Goal: Information Seeking & Learning: Learn about a topic

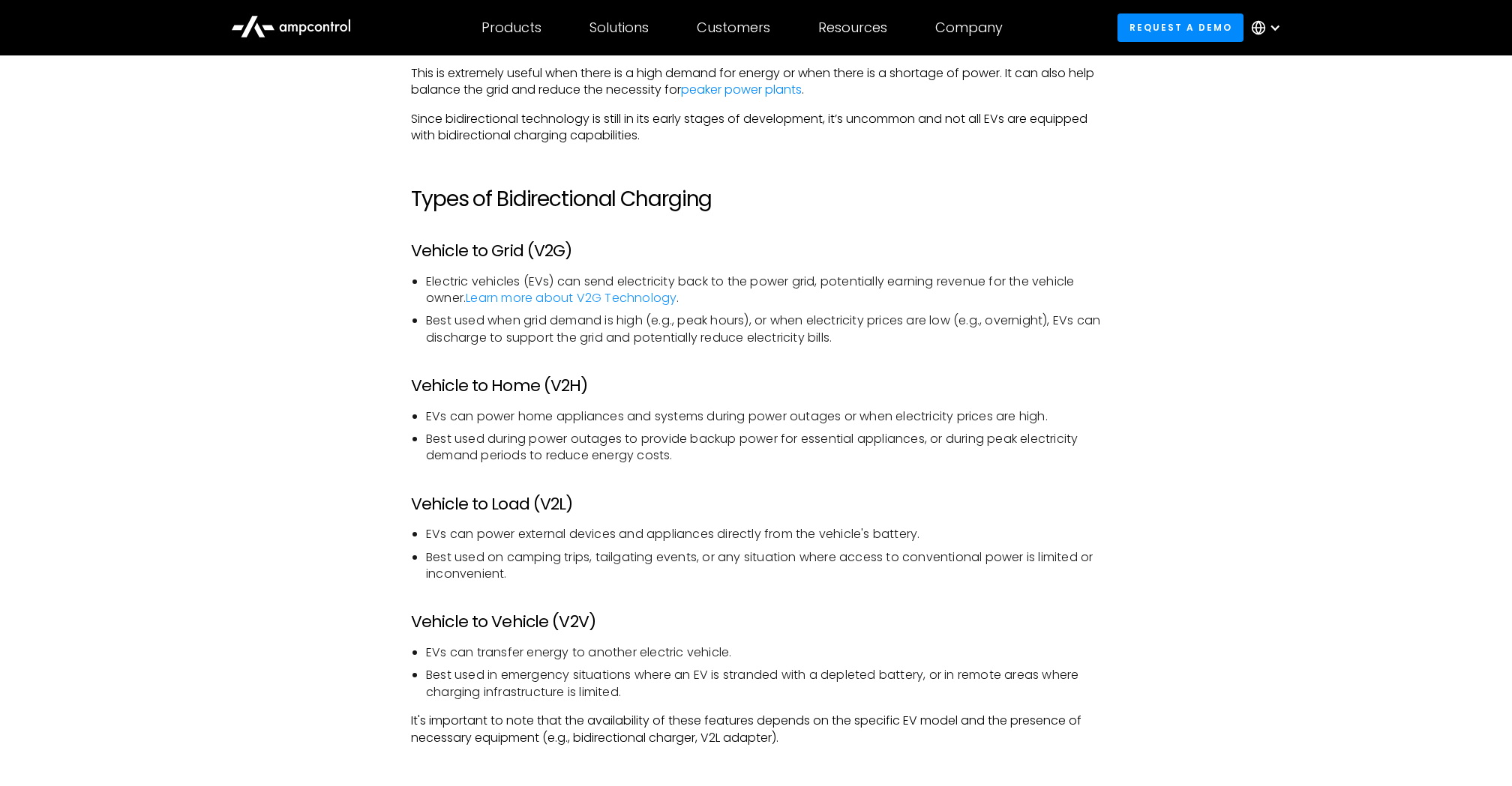
scroll to position [1538, 0]
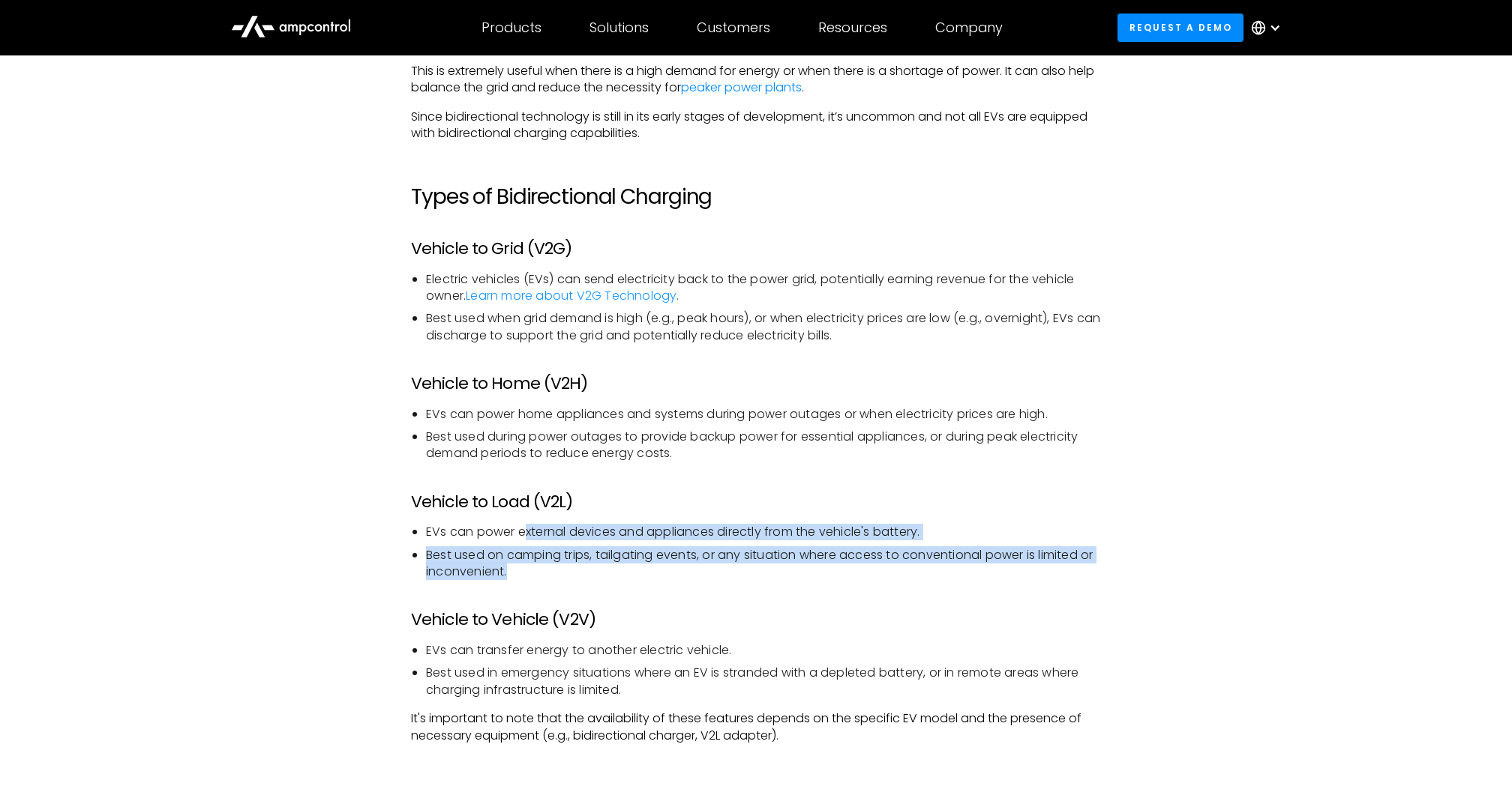
drag, startPoint x: 524, startPoint y: 532, endPoint x: 528, endPoint y: 571, distance: 39.2
click at [528, 571] on ul "EVs can power external devices and appliances directly from the vehicle's batte…" at bounding box center [756, 551] width 689 height 56
click at [527, 571] on li "Best used on camping trips, tailgating events, or any situation where access to…" at bounding box center [763, 564] width 675 height 34
drag, startPoint x: 524, startPoint y: 572, endPoint x: 521, endPoint y: 533, distance: 39.1
click at [521, 533] on ul "EVs can power external devices and appliances directly from the vehicle's batte…" at bounding box center [756, 551] width 689 height 56
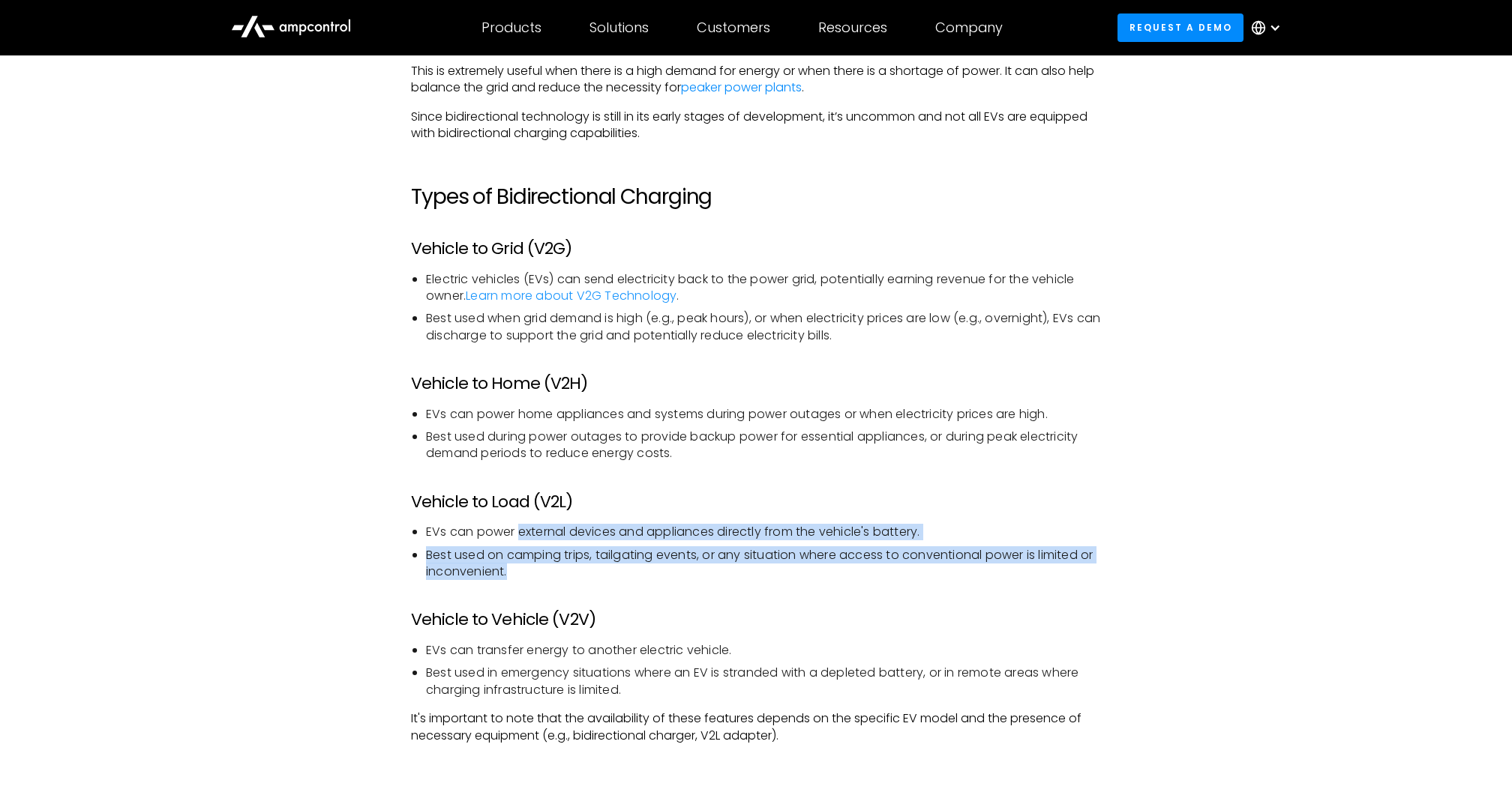
click at [521, 533] on li "EVs can power external devices and appliances directly from the vehicle's batte…" at bounding box center [763, 531] width 675 height 16
drag, startPoint x: 520, startPoint y: 534, endPoint x: 517, endPoint y: 573, distance: 39.1
click at [517, 573] on ul "EVs can power external devices and appliances directly from the vehicle's batte…" at bounding box center [756, 551] width 689 height 56
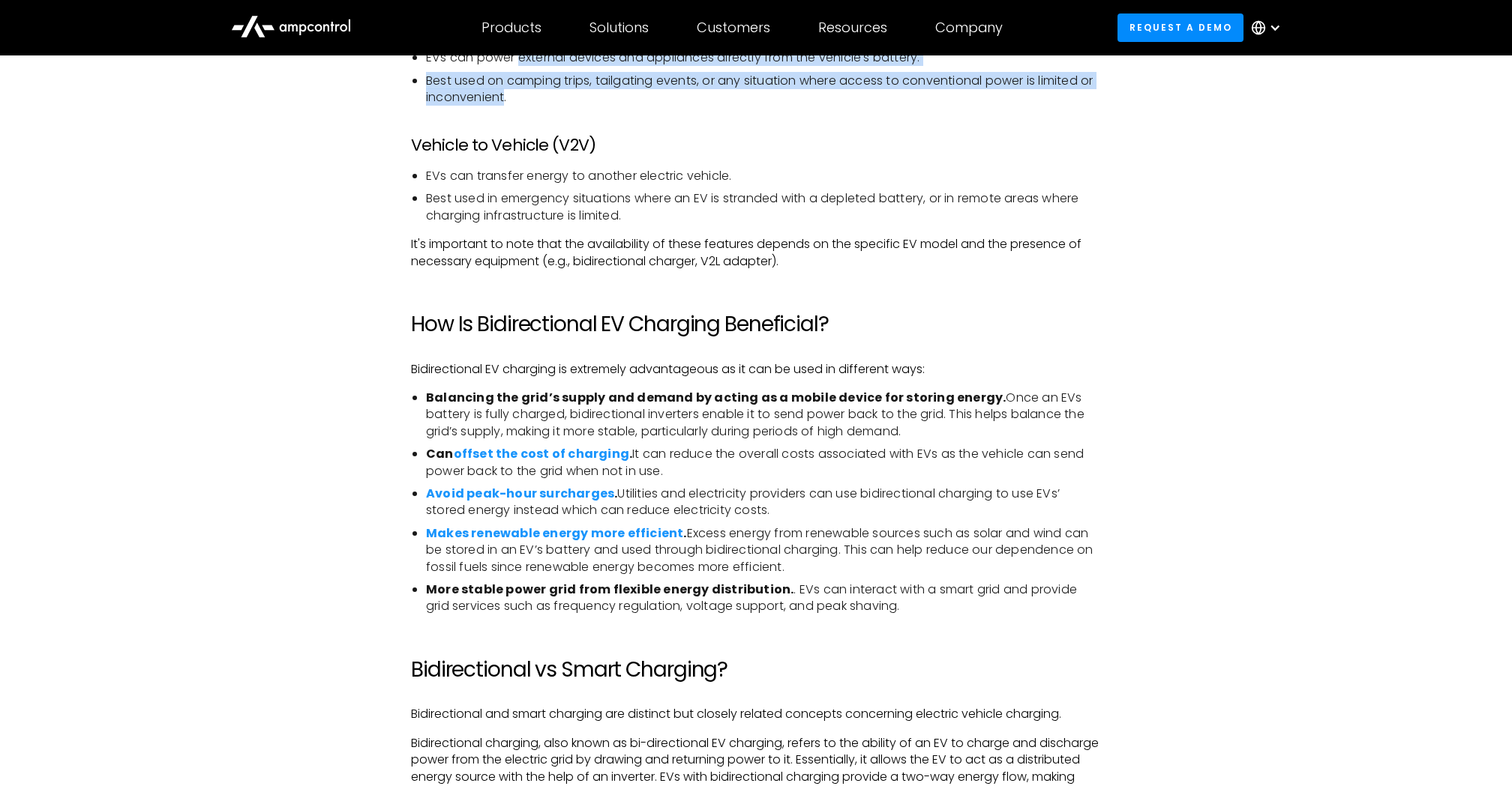
scroll to position [2018, 0]
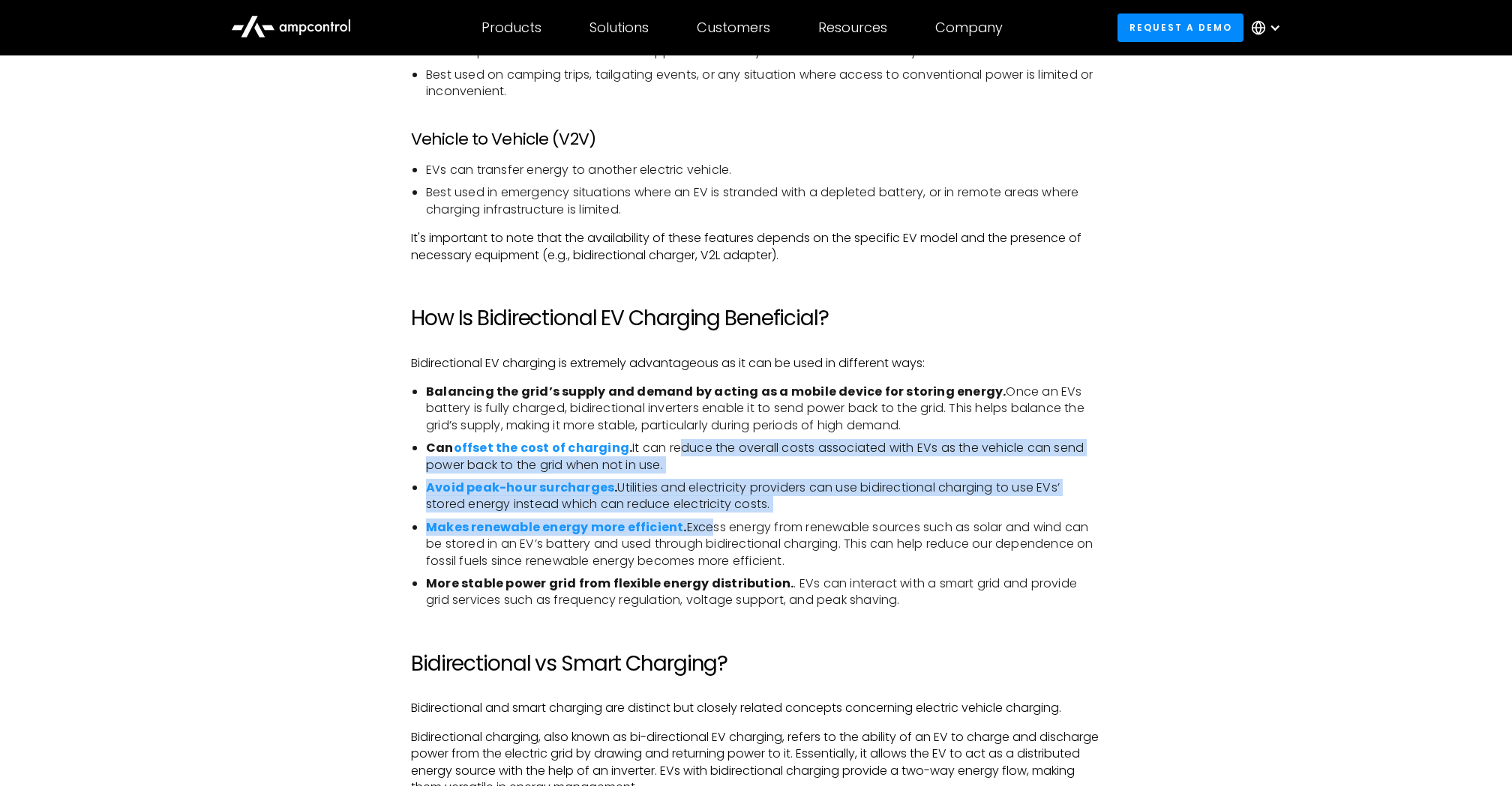
drag, startPoint x: 676, startPoint y: 503, endPoint x: 700, endPoint y: 529, distance: 35.4
click at [700, 529] on ul "Balancing the grid’s supply and demand by acting as a mobile device for storing…" at bounding box center [756, 497] width 689 height 226
click at [700, 529] on li "Makes renewable energy more efficient . Excess energy from renewable sources su…" at bounding box center [763, 545] width 675 height 50
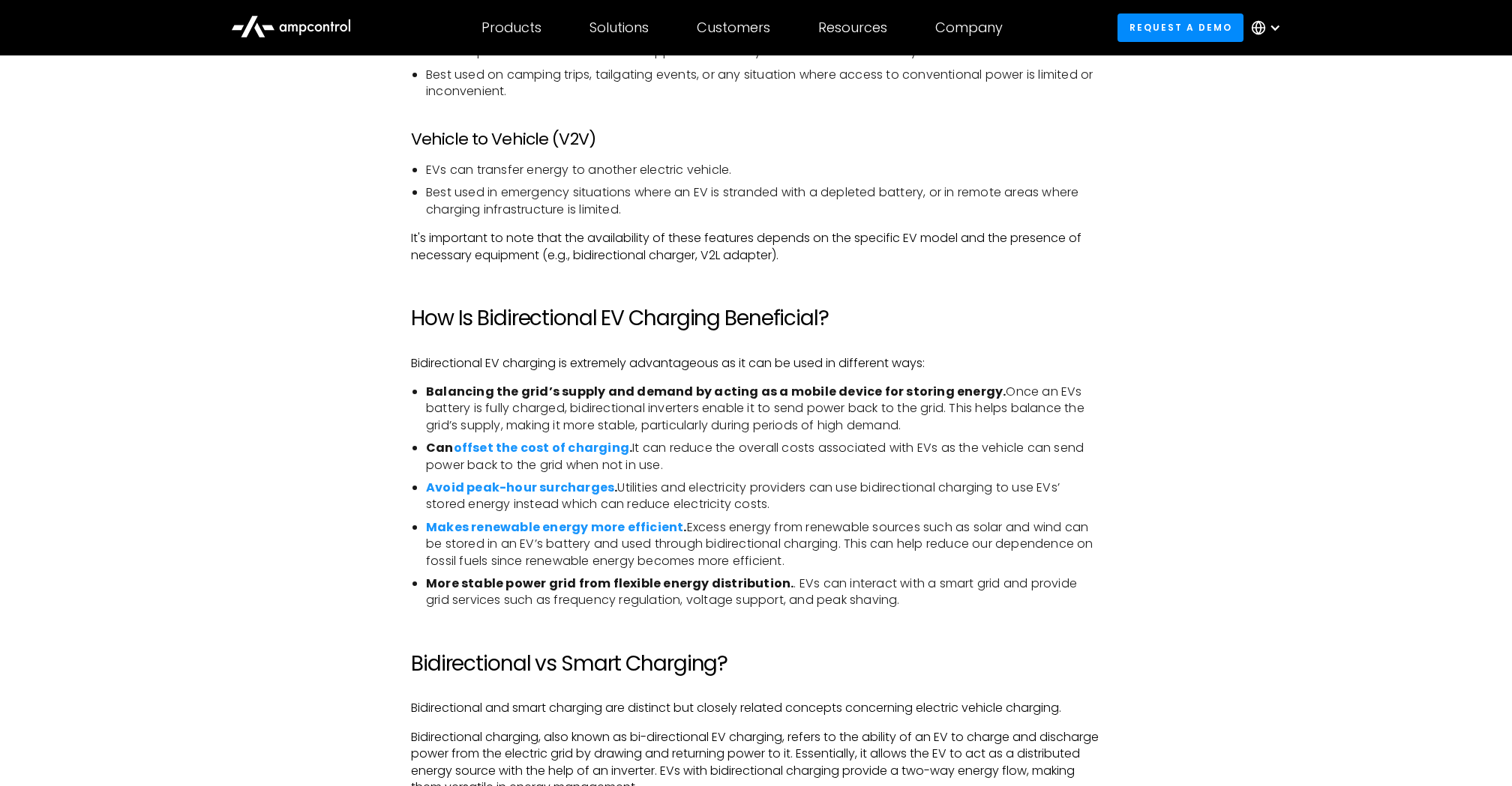
click at [700, 529] on li "Makes renewable energy more efficient . Excess energy from renewable sources su…" at bounding box center [763, 545] width 675 height 50
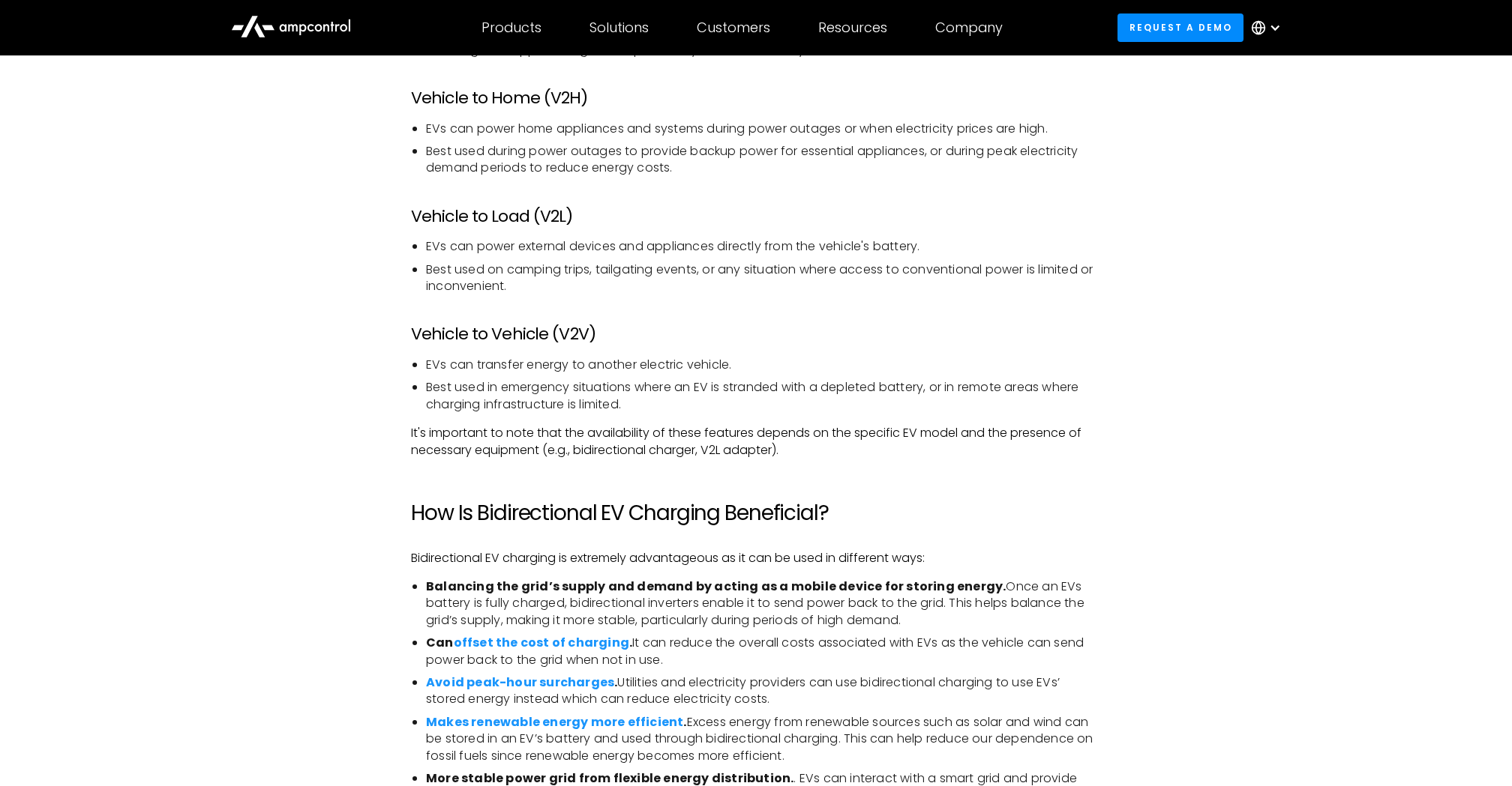
scroll to position [1966, 0]
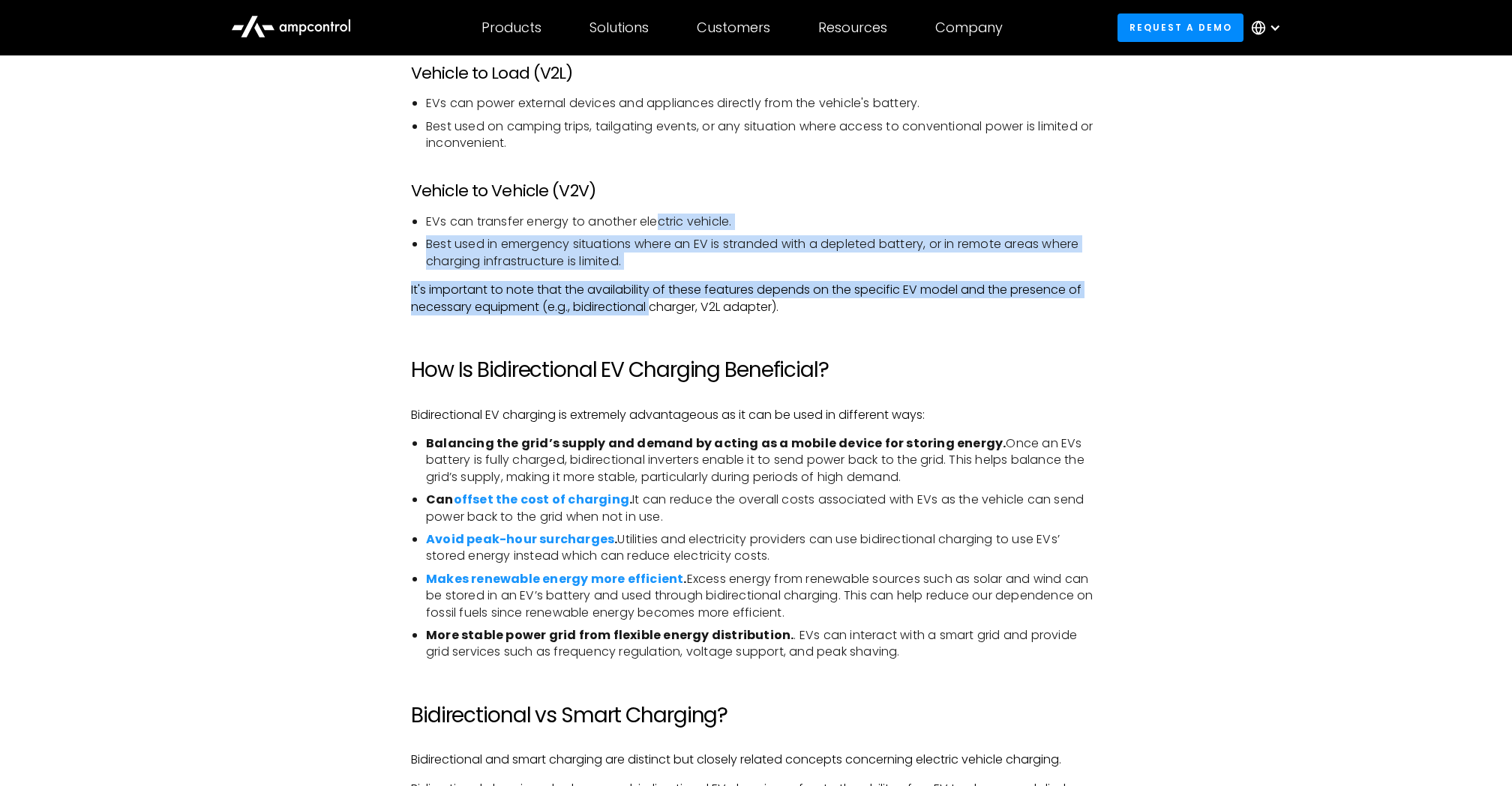
drag, startPoint x: 660, startPoint y: 220, endPoint x: 652, endPoint y: 303, distance: 83.4
click at [652, 303] on div "‍ While EVs offer several benefits as a greener and cheaper alternative to fuel…" at bounding box center [756, 405] width 689 height 2424
drag, startPoint x: 666, startPoint y: 499, endPoint x: 665, endPoint y: 519, distance: 20.0
click at [665, 519] on li "Can offset the cost of charging . It can reduce the overall costs associated wi…" at bounding box center [763, 508] width 675 height 34
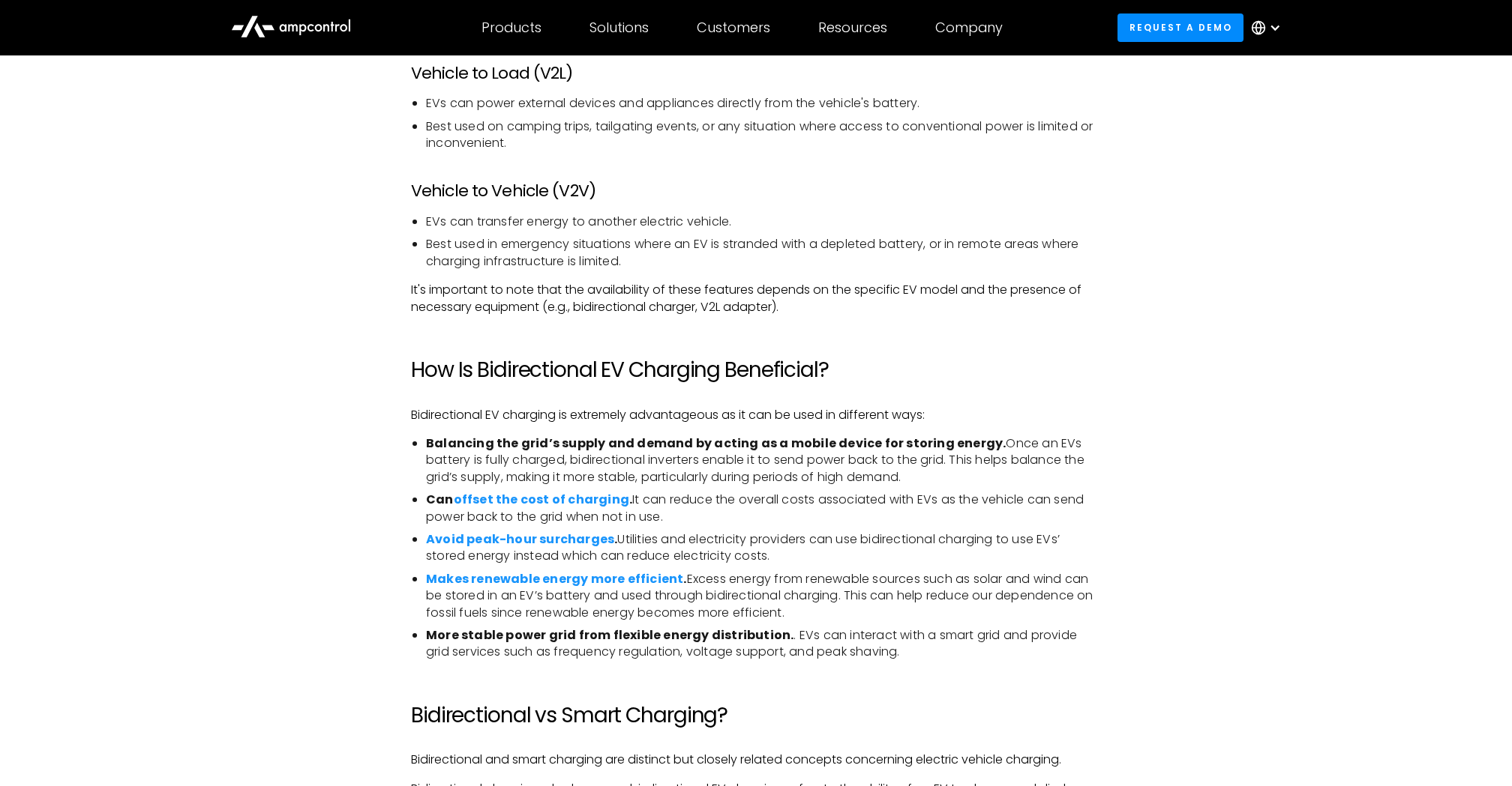
click at [664, 501] on li "Can offset the cost of charging . It can reduce the overall costs associated wi…" at bounding box center [763, 508] width 675 height 34
drag, startPoint x: 665, startPoint y: 501, endPoint x: 665, endPoint y: 518, distance: 17.0
click at [665, 518] on li "Can offset the cost of charging . It can reduce the overall costs associated wi…" at bounding box center [763, 508] width 675 height 34
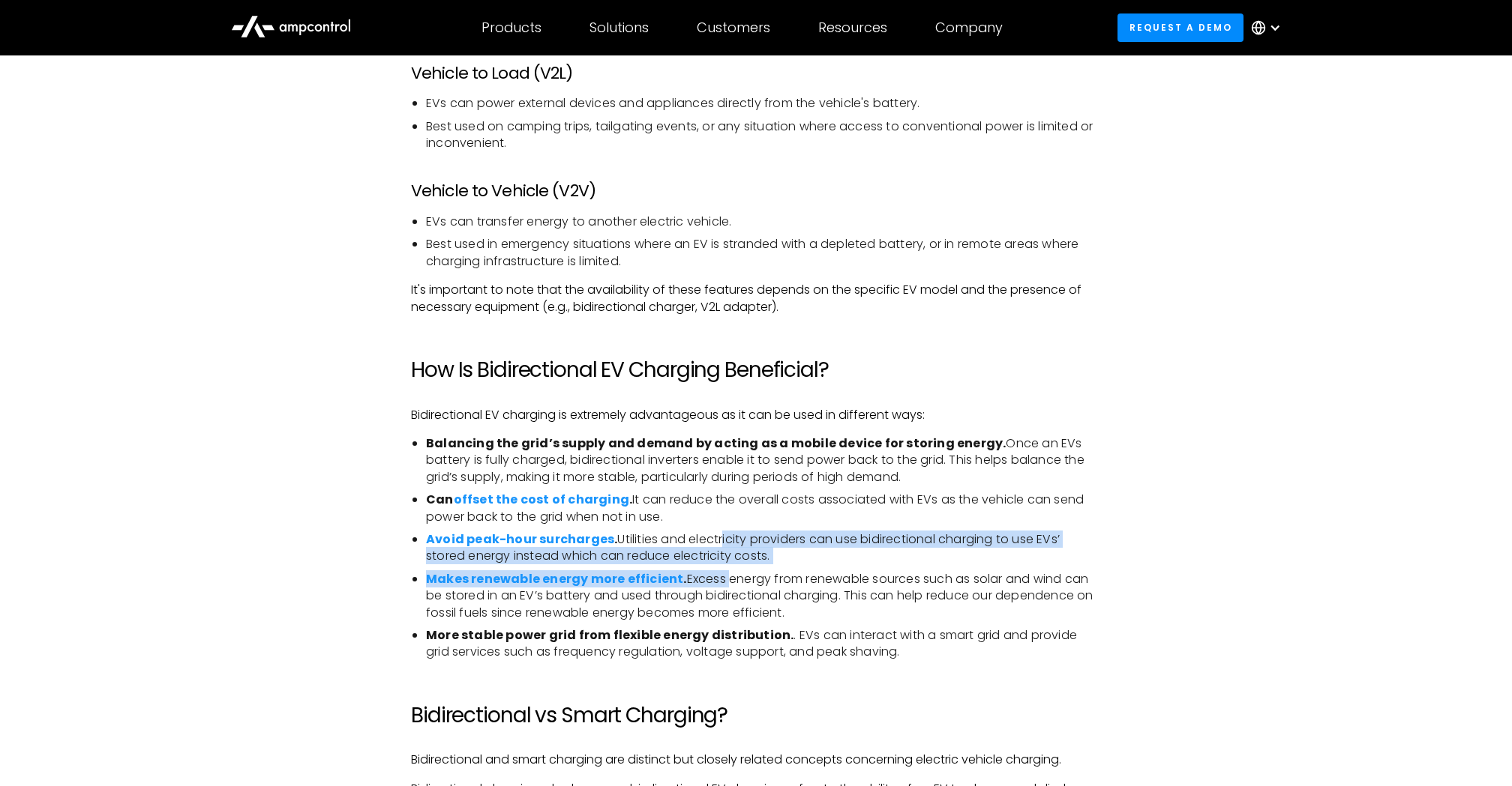
drag, startPoint x: 720, startPoint y: 565, endPoint x: 720, endPoint y: 583, distance: 18.0
click at [720, 583] on ul "Balancing the grid’s supply and demand by acting as a mobile device for storing…" at bounding box center [756, 549] width 689 height 226
click at [720, 582] on li "Makes renewable energy more efficient . Excess energy from renewable sources su…" at bounding box center [763, 596] width 675 height 50
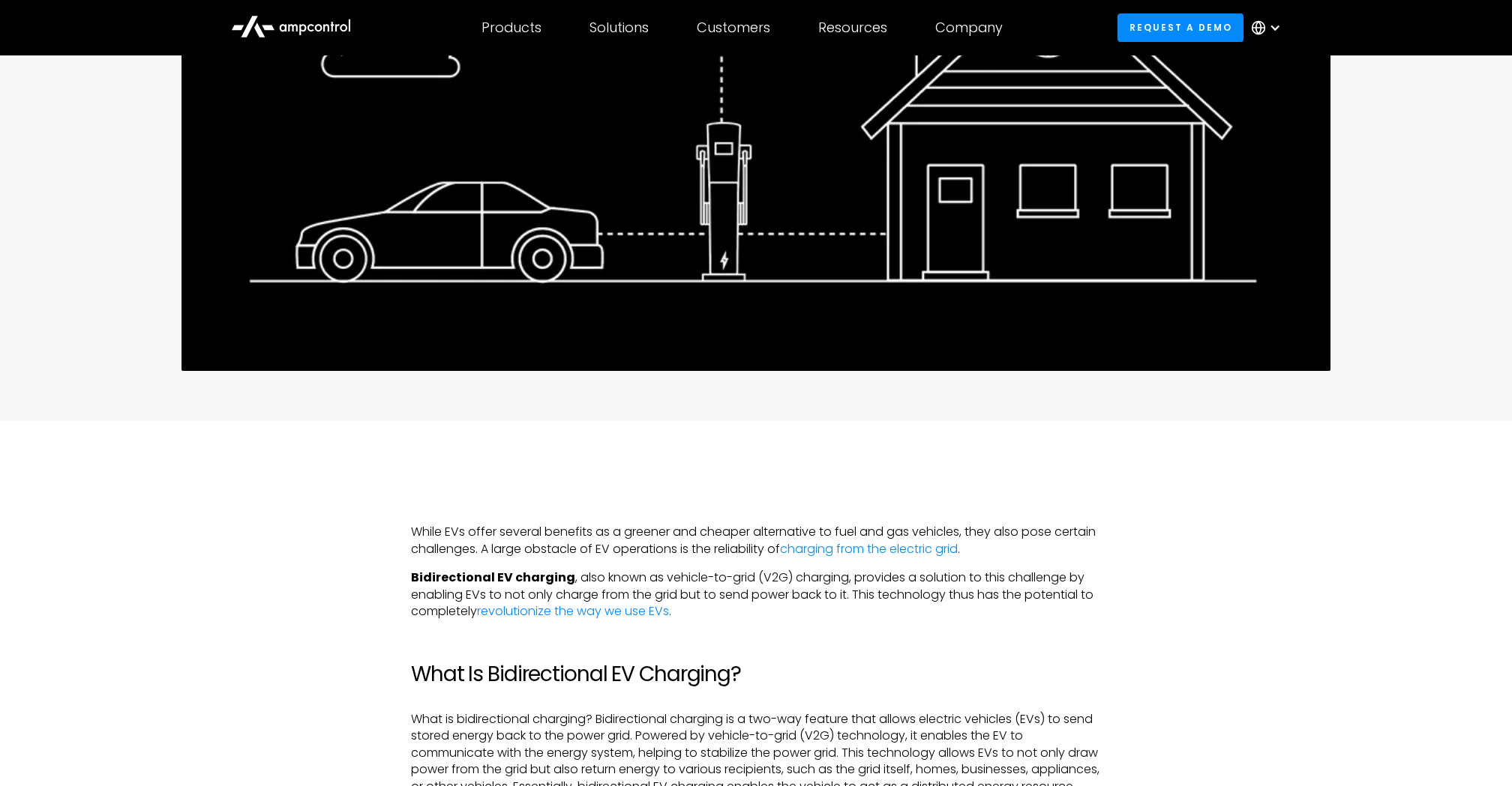
scroll to position [0, 0]
